Goal: Task Accomplishment & Management: Manage account settings

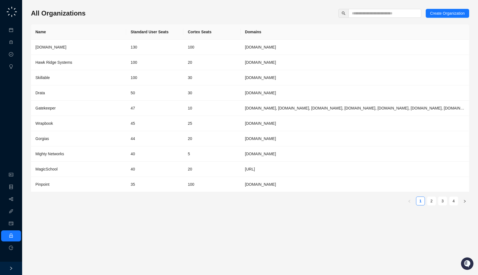
click at [105, 16] on div "All Organizations Create Organization" at bounding box center [250, 13] width 438 height 9
click at [270, 32] on th "Domains" at bounding box center [355, 31] width 229 height 15
click at [381, 10] on span at bounding box center [385, 13] width 73 height 9
click at [381, 10] on input "text" at bounding box center [383, 13] width 62 height 6
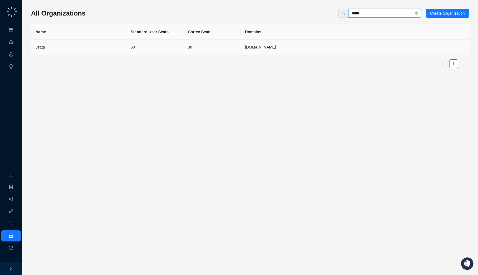
type input "*****"
click at [137, 50] on td "50" at bounding box center [154, 47] width 57 height 15
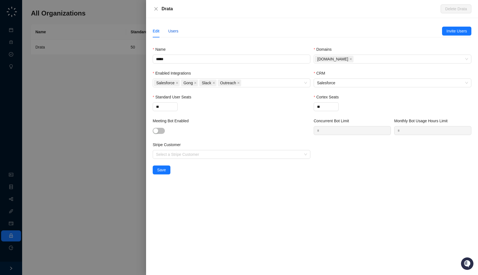
click at [174, 31] on div "Users" at bounding box center [173, 31] width 10 height 6
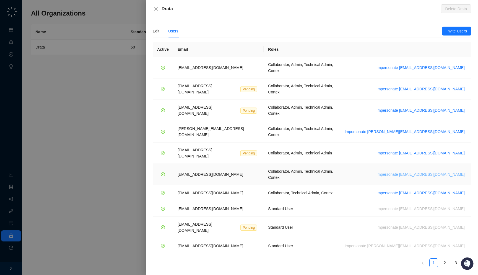
click at [433, 171] on span "Impersonate vinniesafin@drata.com" at bounding box center [421, 174] width 88 height 6
